Goal: Task Accomplishment & Management: Manage account settings

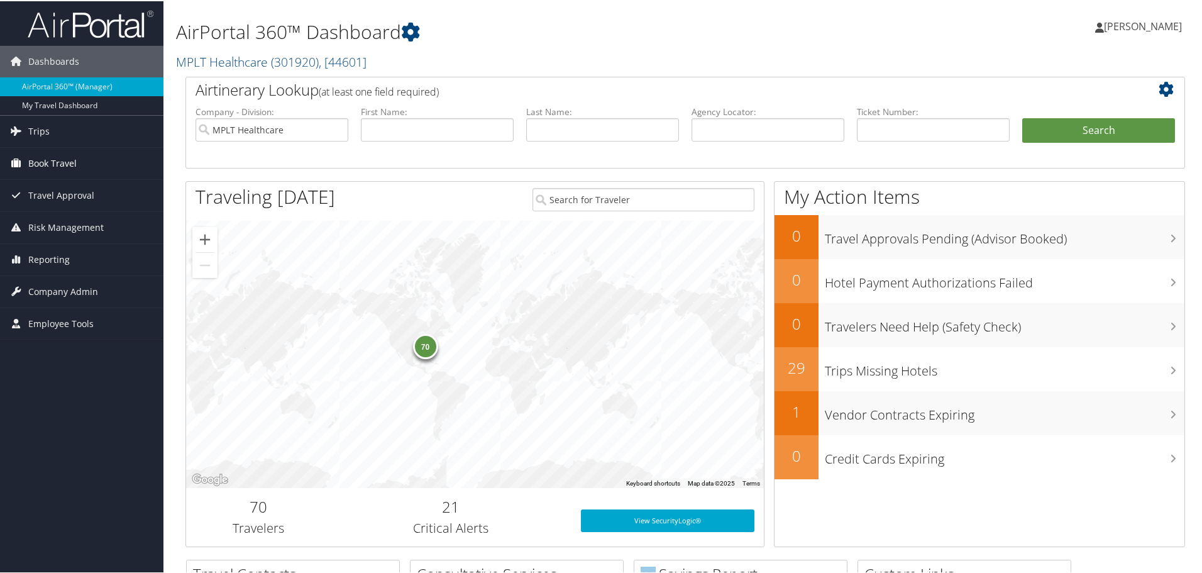
click at [69, 160] on span "Book Travel" at bounding box center [52, 161] width 48 height 31
click at [65, 339] on span "Company Admin" at bounding box center [63, 346] width 70 height 31
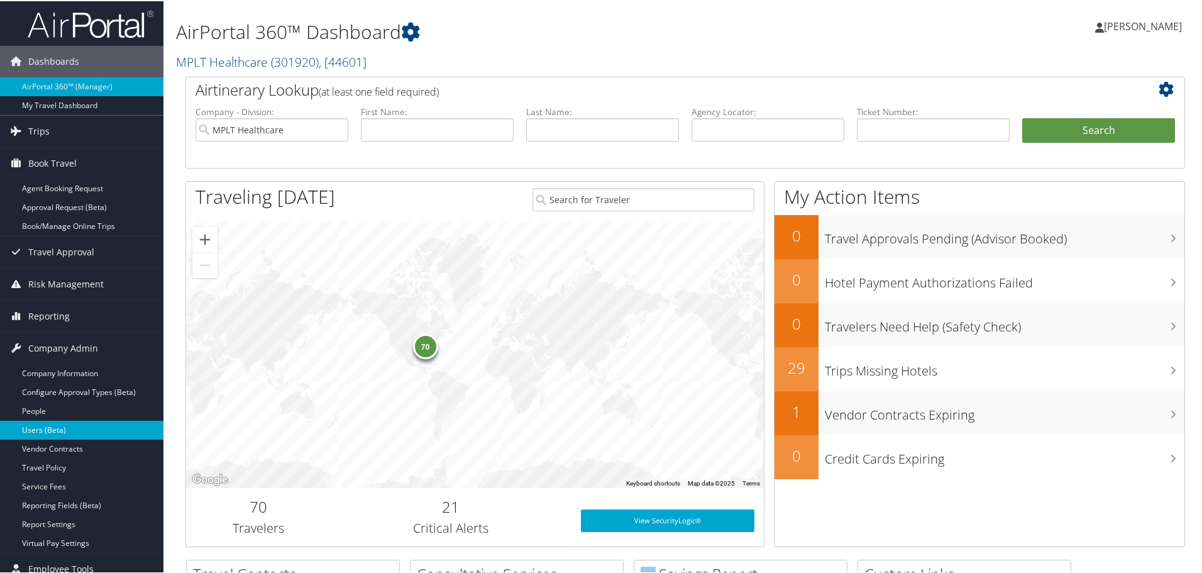
click at [69, 425] on link "Users (Beta)" at bounding box center [81, 428] width 163 height 19
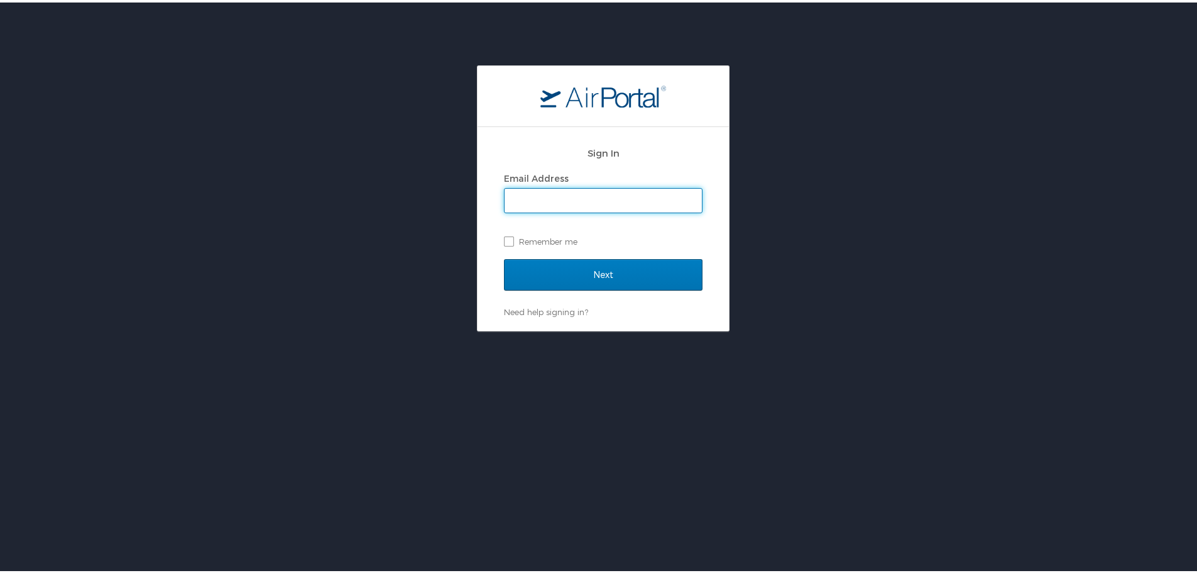
click at [610, 199] on input "Email Address" at bounding box center [603, 198] width 197 height 24
type input "jarrieta@mplthealthcare.com"
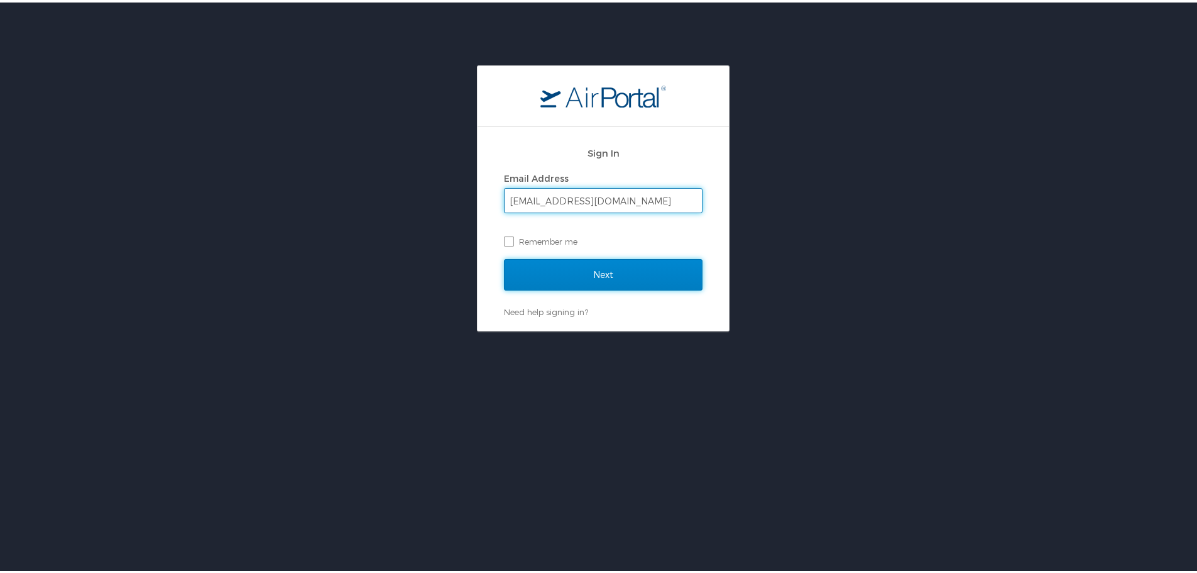
click at [582, 270] on input "Next" at bounding box center [603, 271] width 199 height 31
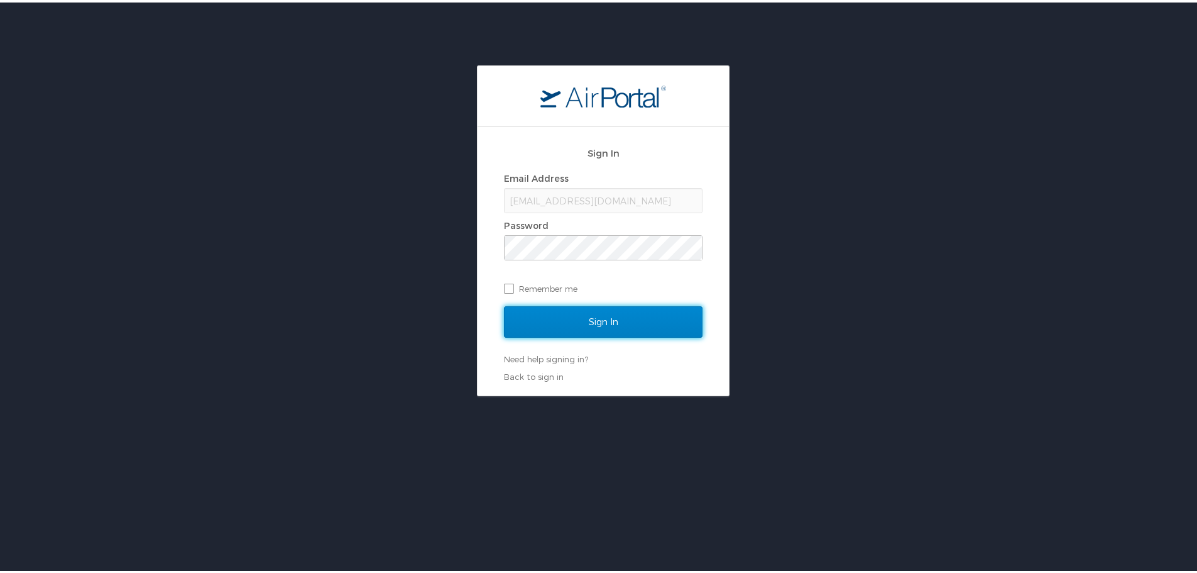
click at [596, 311] on input "Sign In" at bounding box center [603, 319] width 199 height 31
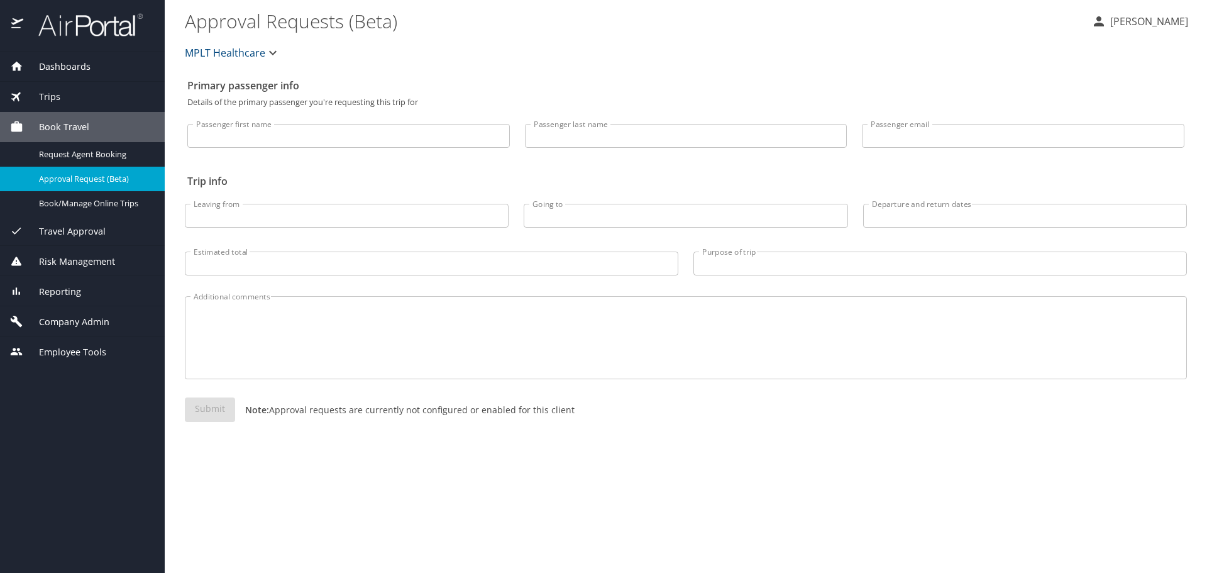
click at [92, 317] on span "Company Admin" at bounding box center [66, 322] width 86 height 14
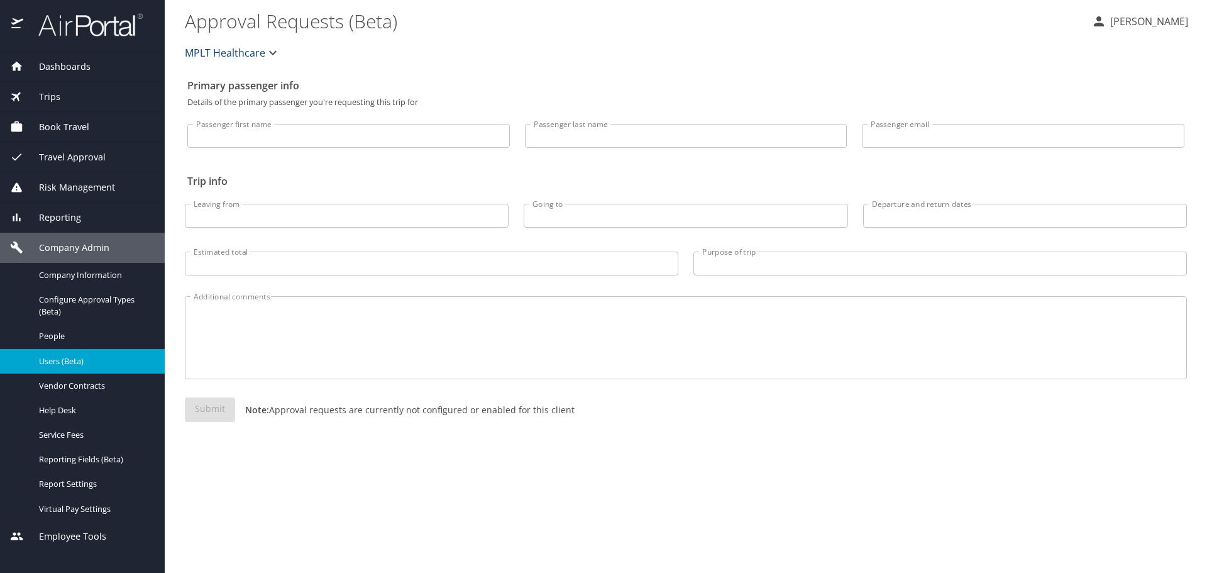
click at [82, 361] on span "Users (Beta)" at bounding box center [94, 361] width 111 height 12
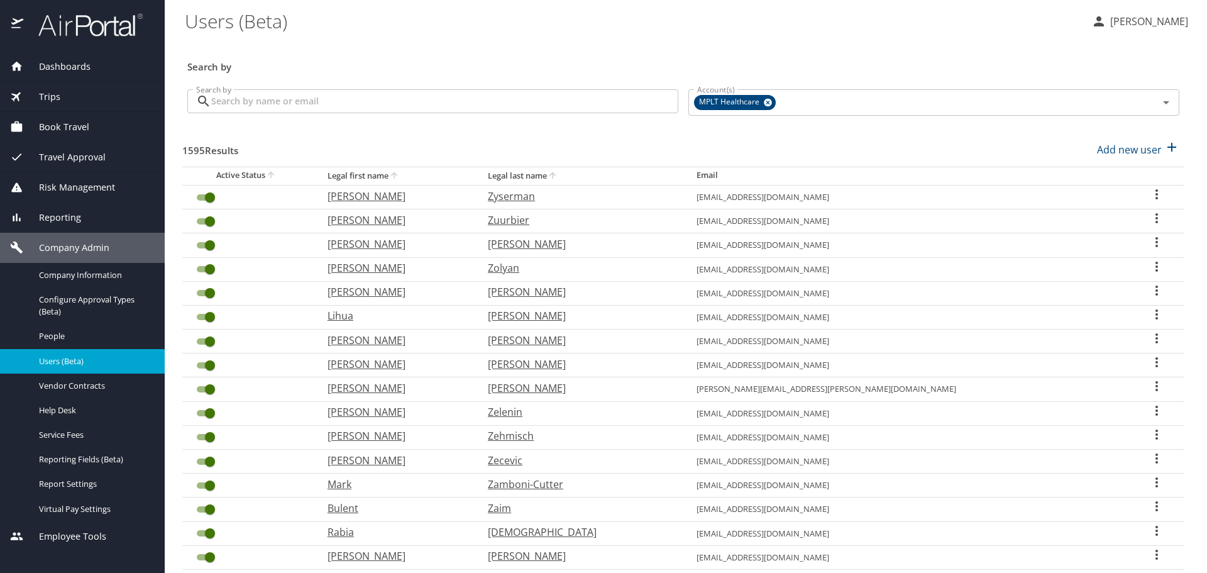
click at [457, 106] on input "Search by" at bounding box center [444, 101] width 467 height 24
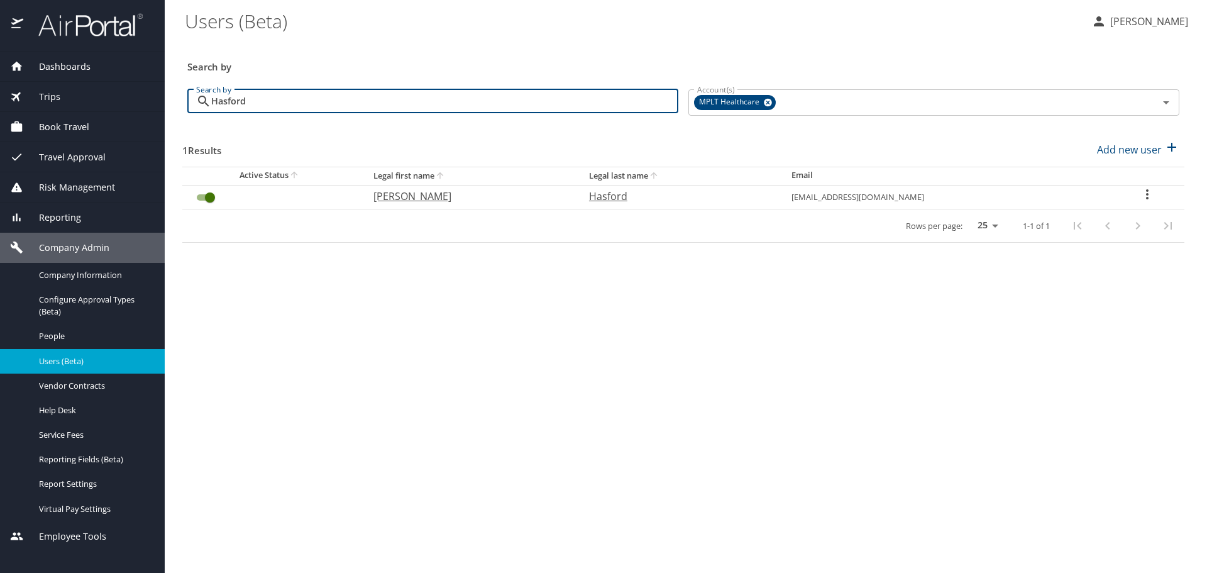
type input "Hasford"
click at [408, 192] on p "Matthew" at bounding box center [468, 196] width 190 height 15
select select "US"
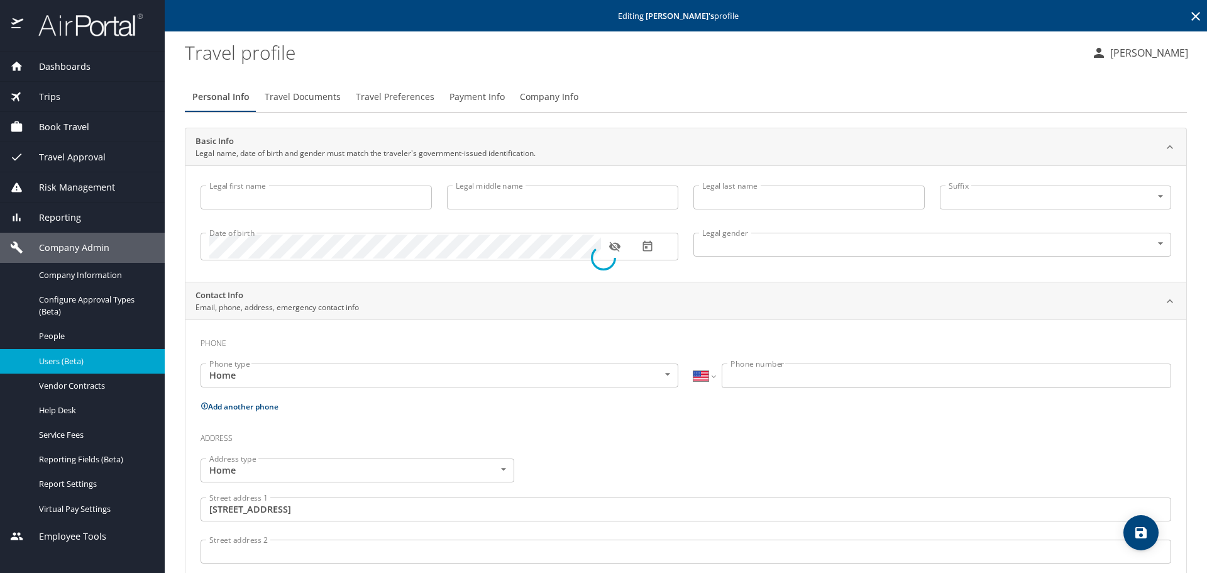
type input "Matthew"
type input "K"
type input "Hasford"
type input "Male"
type input "Ashley"
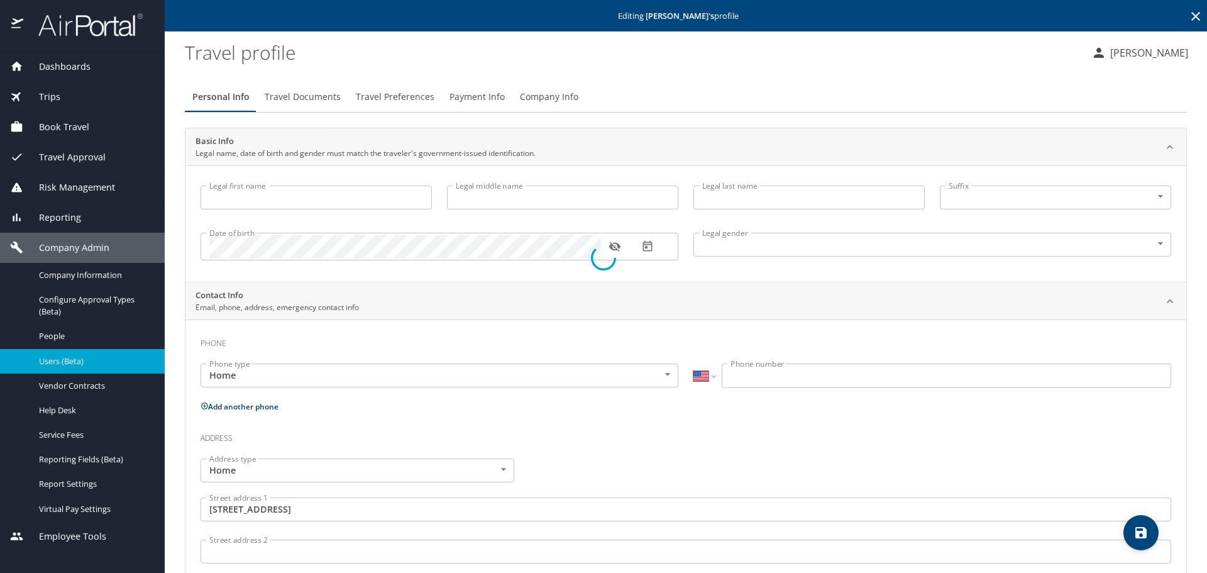
type input "Hasford"
type input "(954) 625-4326"
type input "United States of America"
type input "Florida"
select select "US"
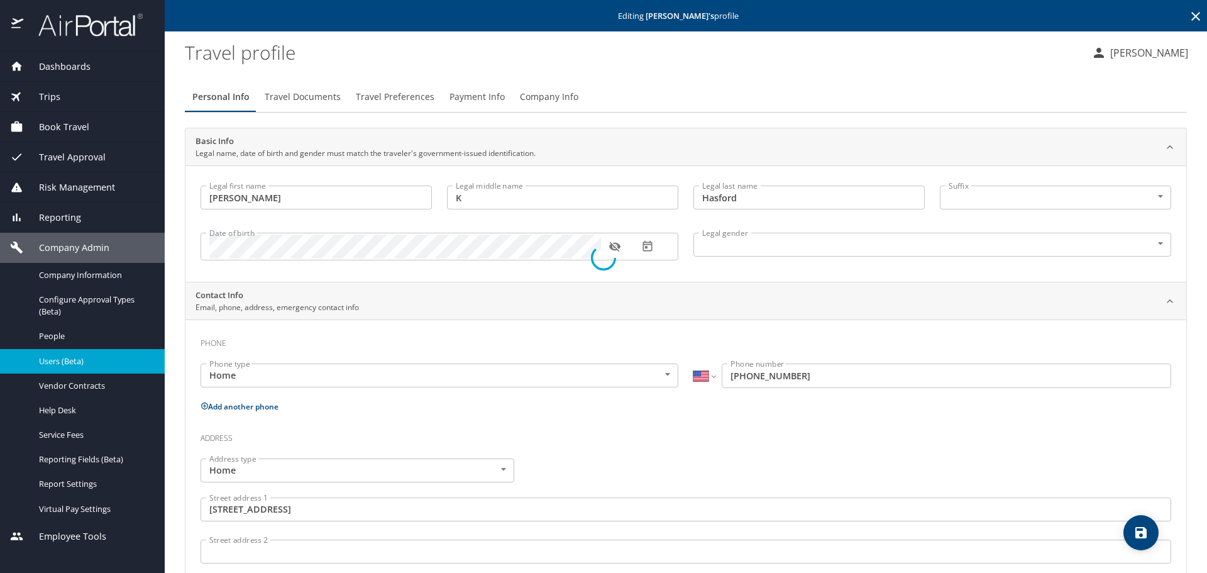
select select "US"
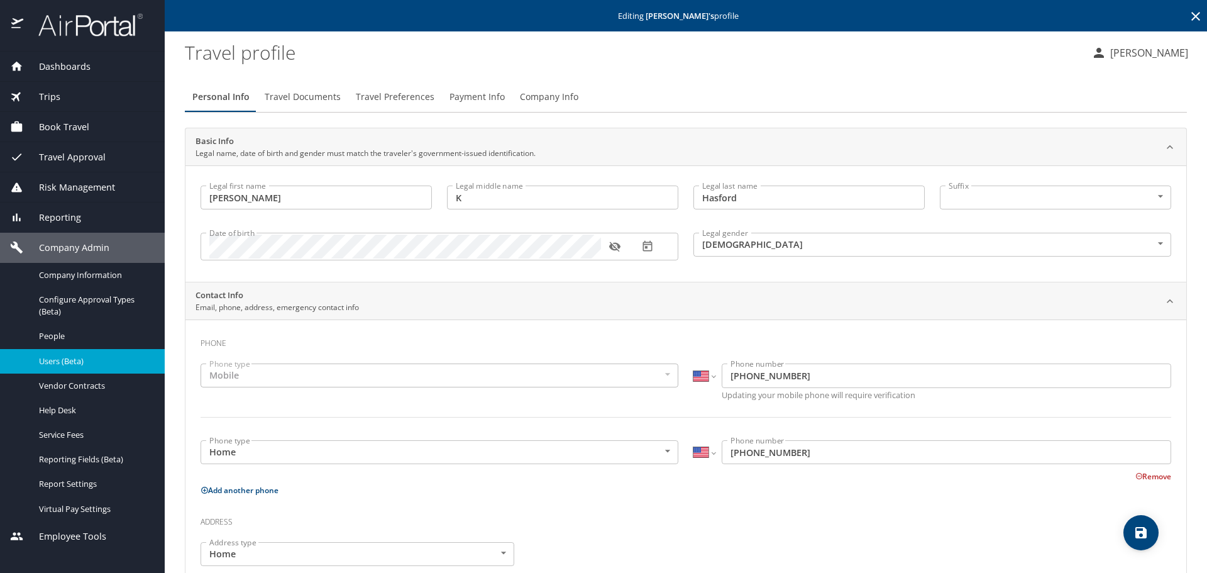
click at [400, 87] on button "Travel Preferences" at bounding box center [395, 97] width 94 height 30
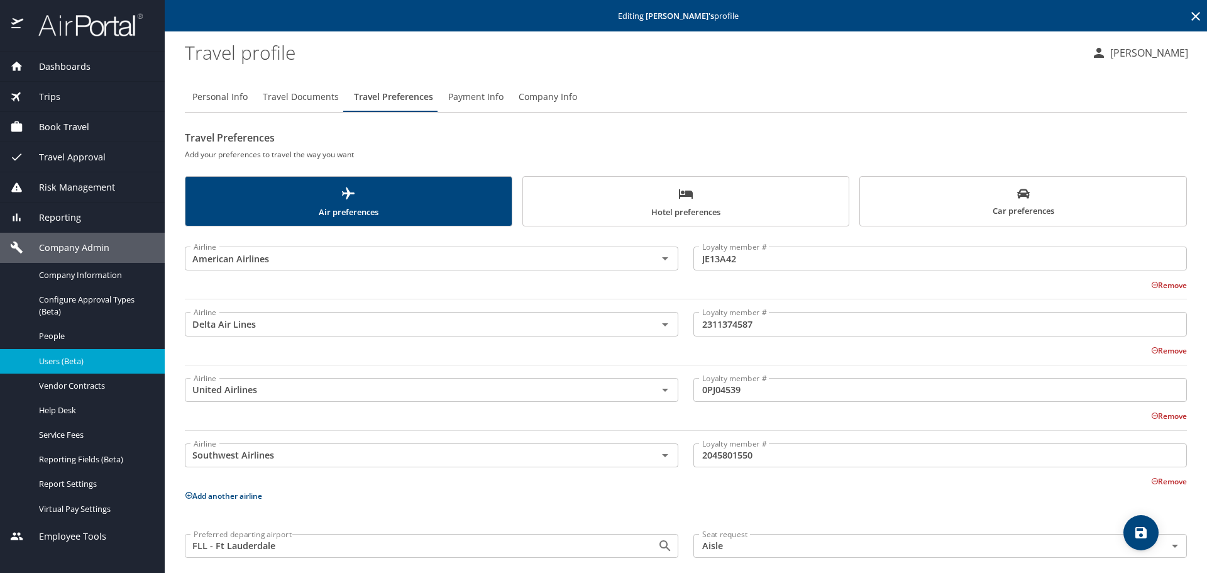
click at [688, 206] on span "Hotel preferences" at bounding box center [686, 202] width 311 height 33
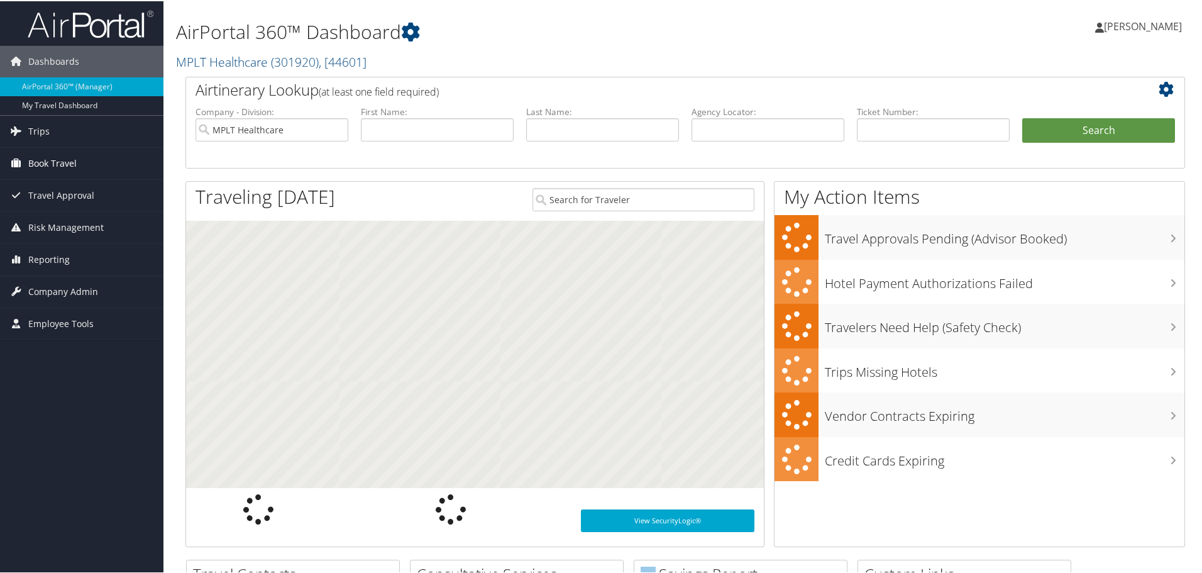
click at [51, 159] on span "Book Travel" at bounding box center [52, 161] width 48 height 31
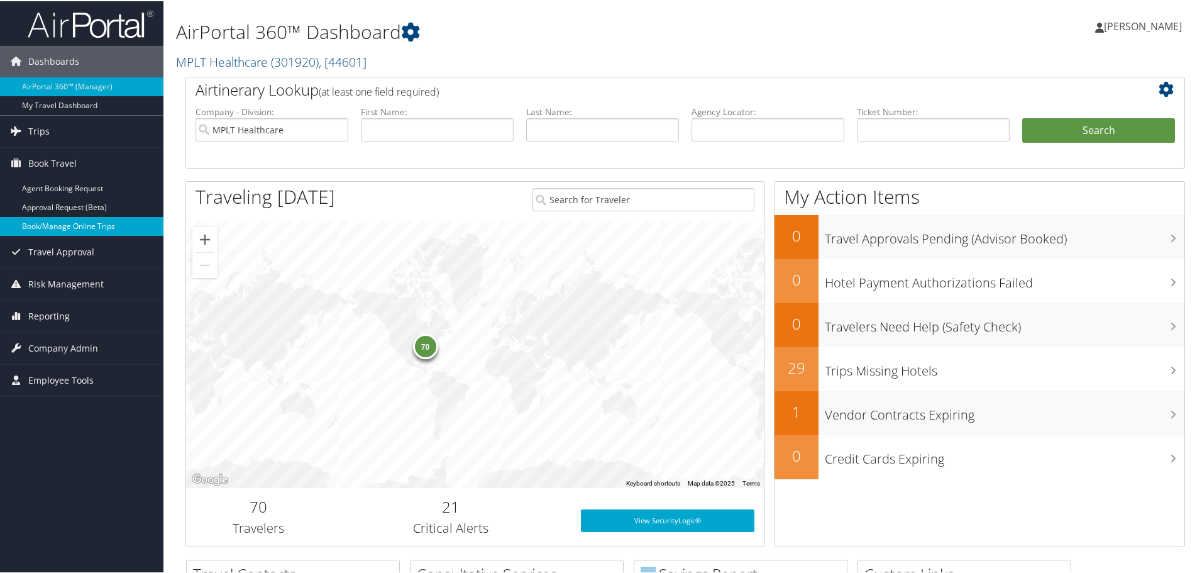
click at [76, 219] on link "Book/Manage Online Trips" at bounding box center [81, 225] width 163 height 19
